Goal: Transaction & Acquisition: Obtain resource

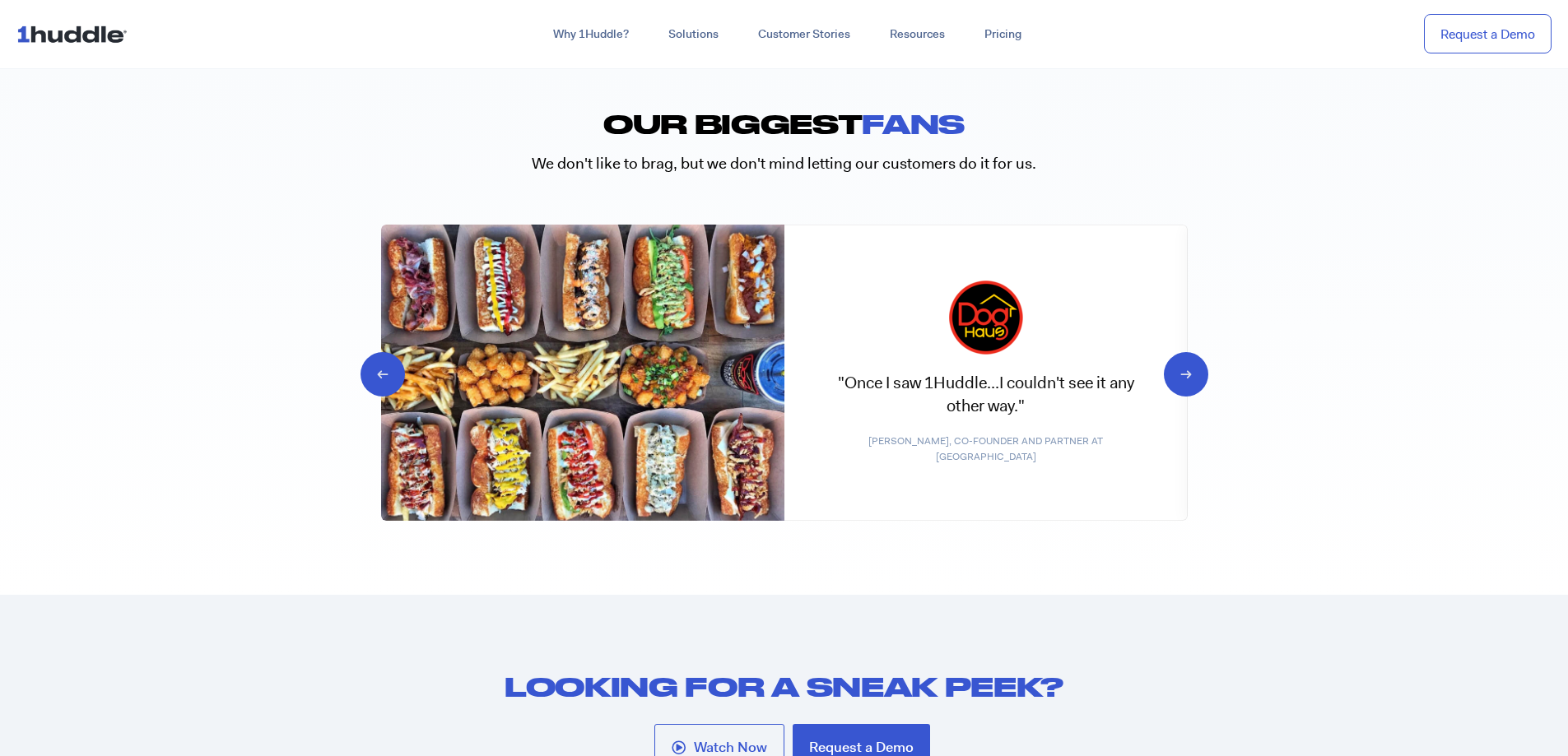
scroll to position [7920, 0]
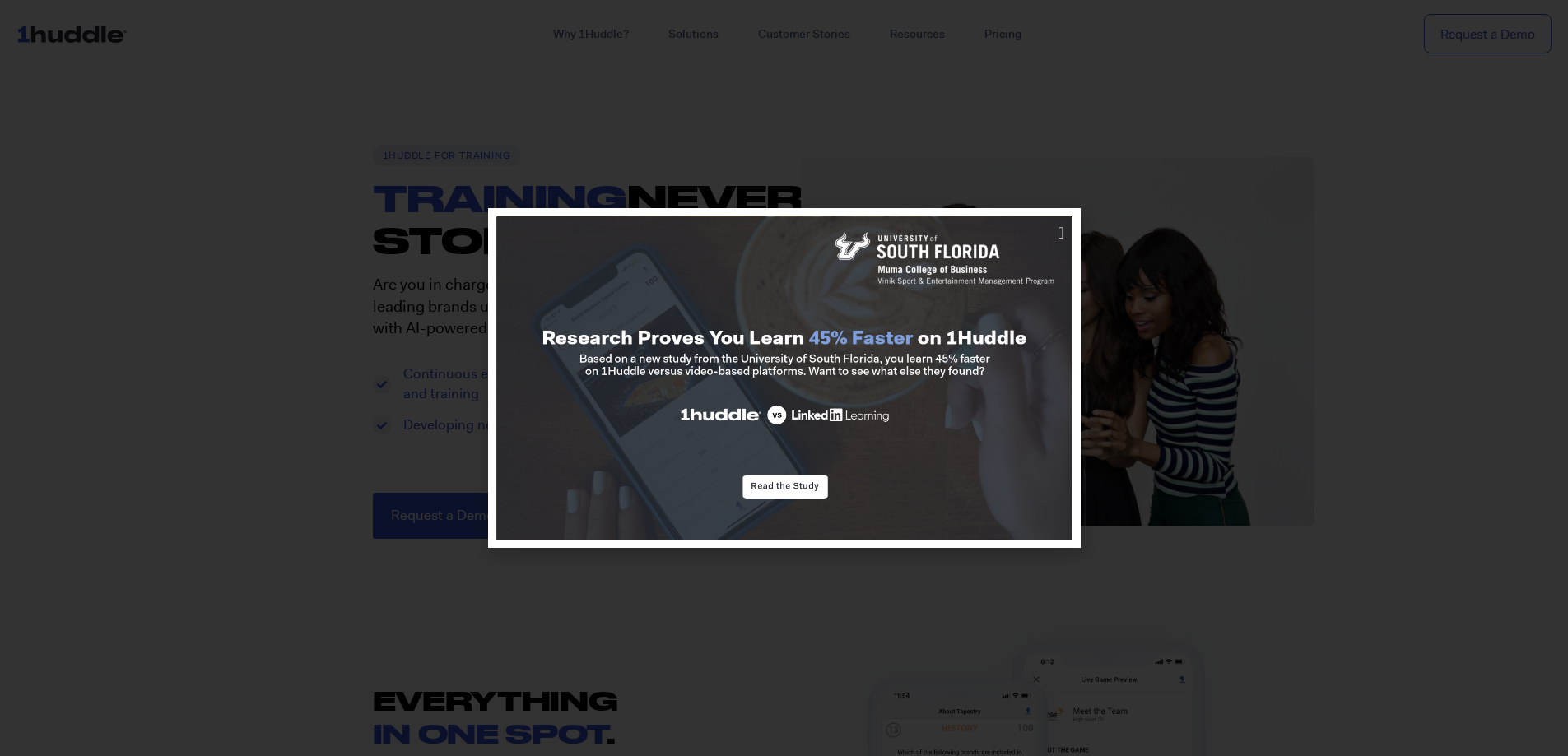
click at [1209, 256] on div at bounding box center [784, 378] width 1568 height 756
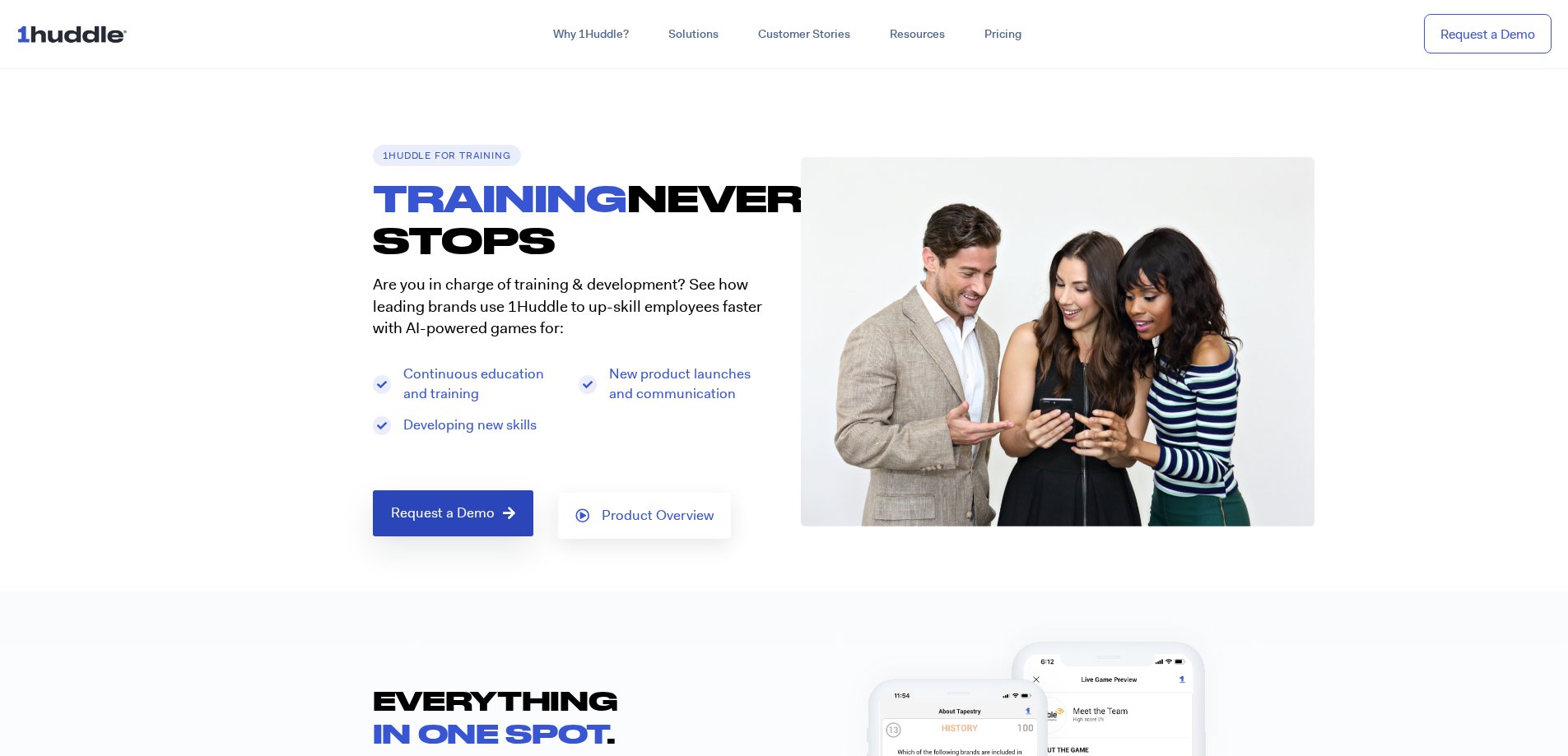
click at [438, 506] on span "Request a Demo" at bounding box center [443, 513] width 104 height 15
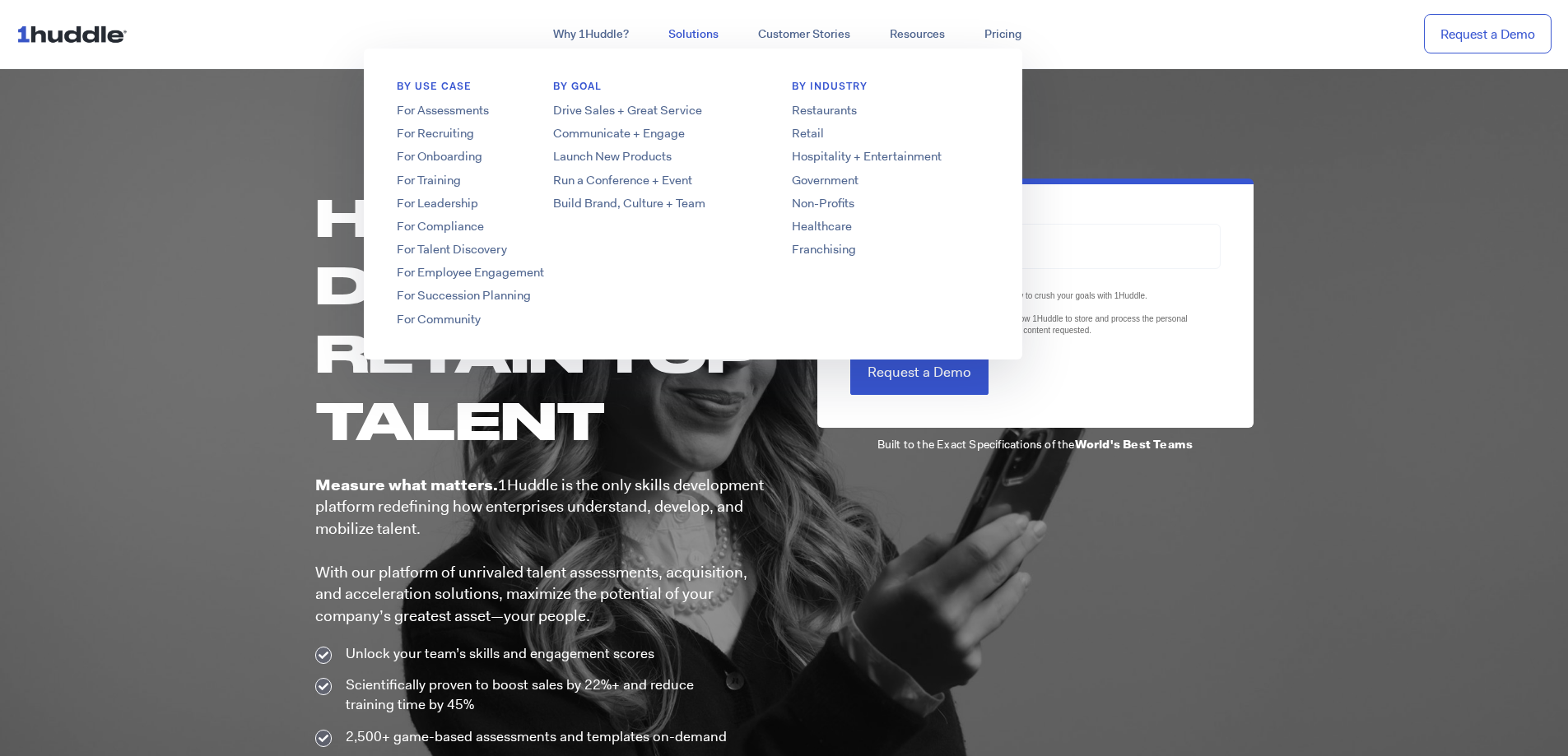
click at [677, 36] on link "Solutions" at bounding box center [693, 34] width 89 height 29
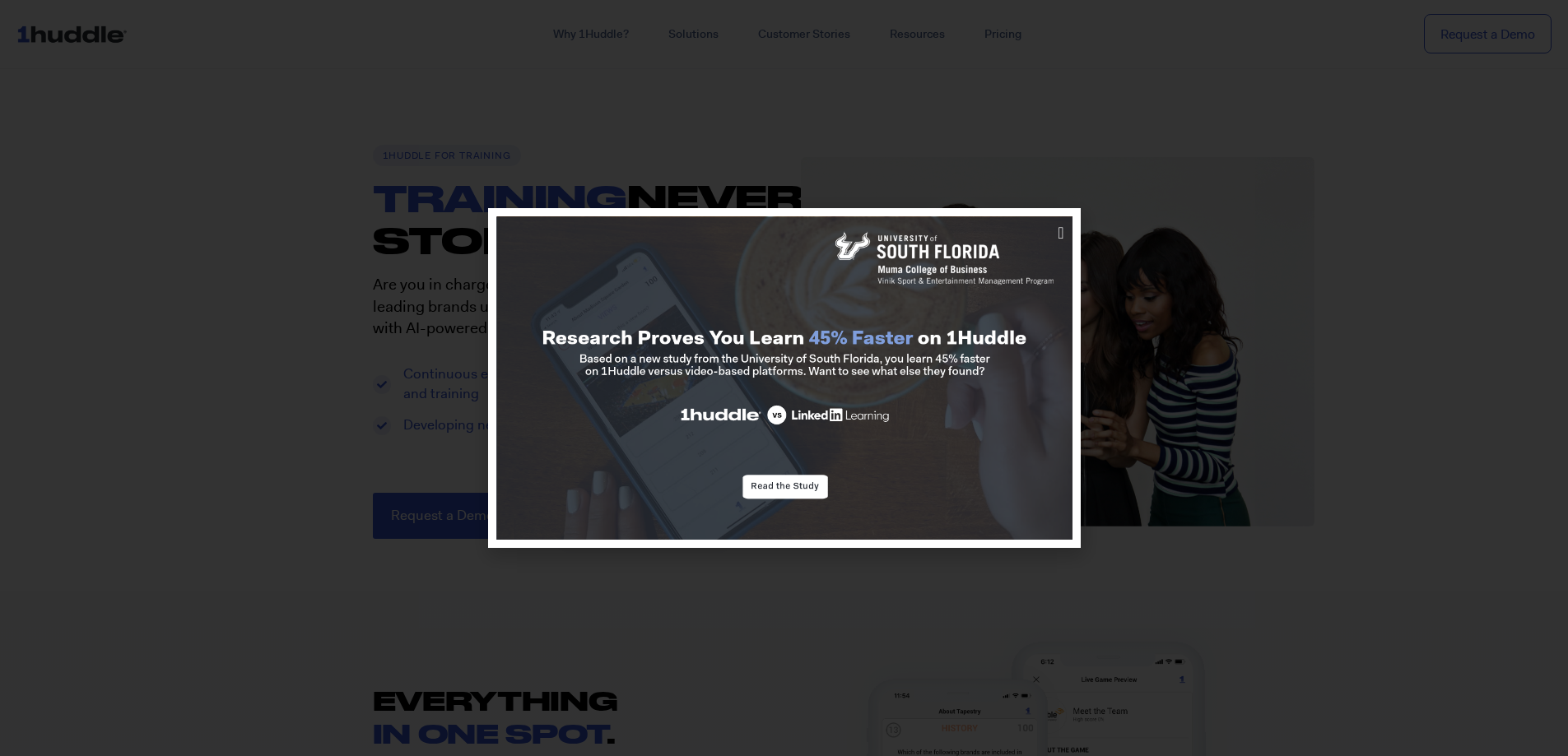
click at [769, 482] on img at bounding box center [784, 378] width 576 height 324
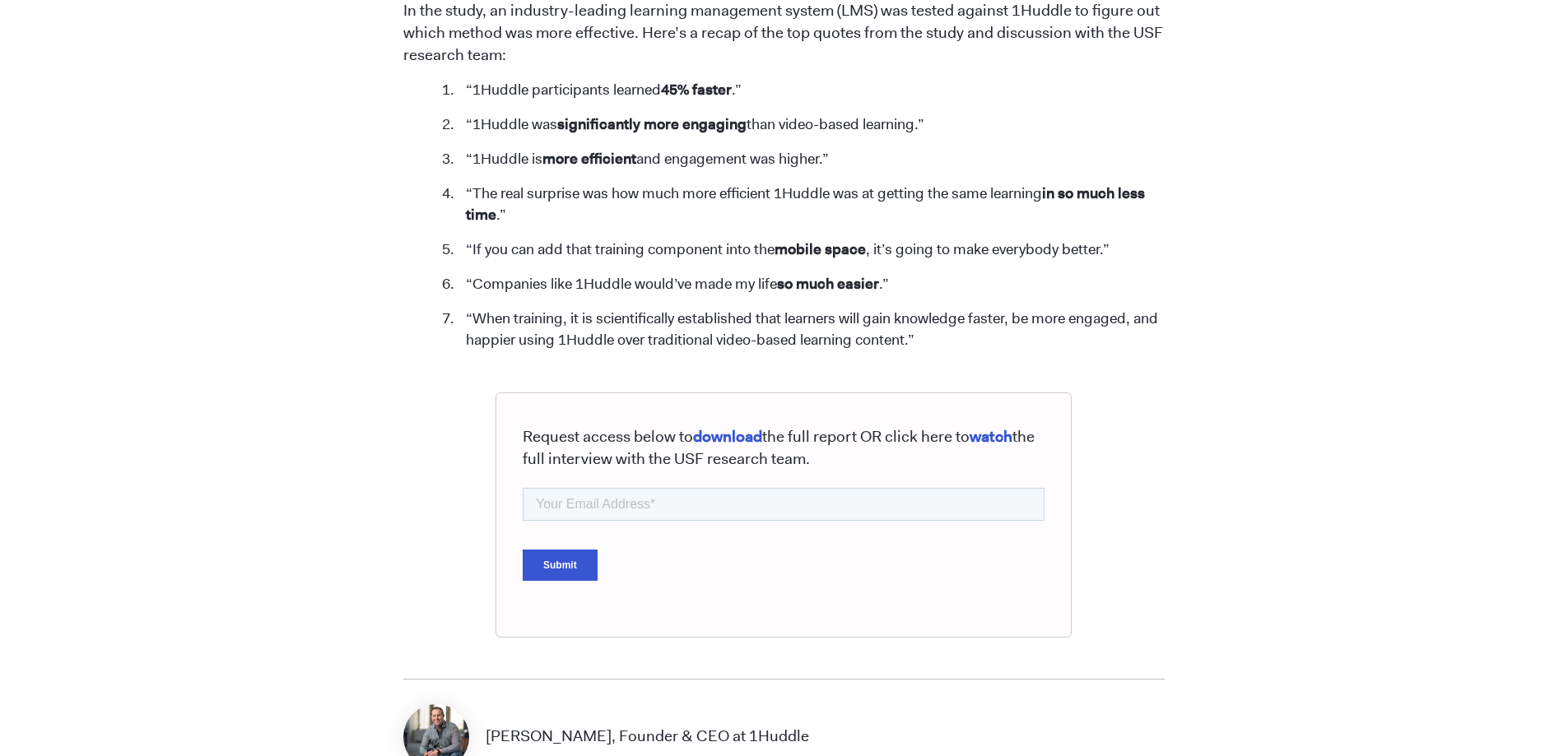
scroll to position [1144, 0]
